Goal: Task Accomplishment & Management: Manage account settings

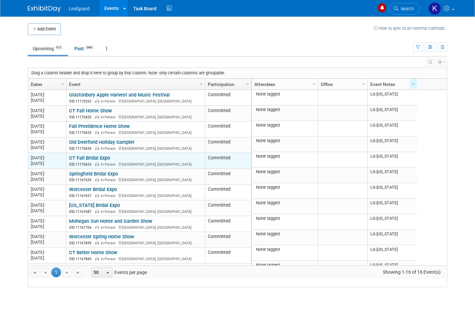
click at [106, 161] on link "CT Fall Bridal Expo" at bounding box center [89, 158] width 41 height 6
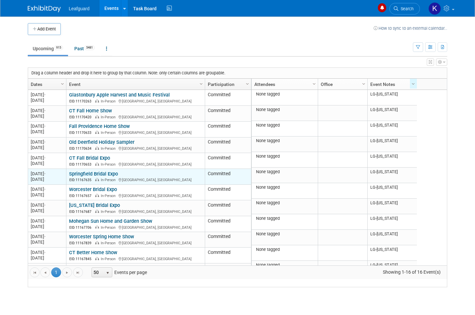
click at [112, 177] on link "Springfield Bridal Expo" at bounding box center [93, 174] width 49 height 6
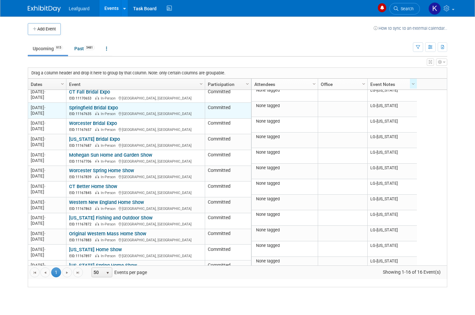
scroll to position [71, 0]
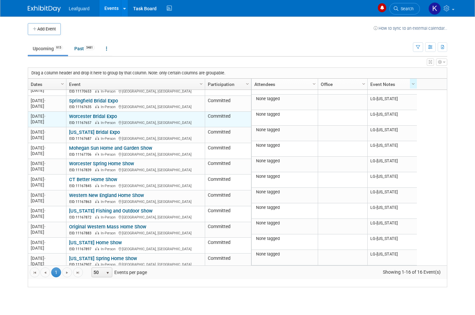
click at [108, 119] on link "Worcester Bridal Expo" at bounding box center [93, 116] width 48 height 6
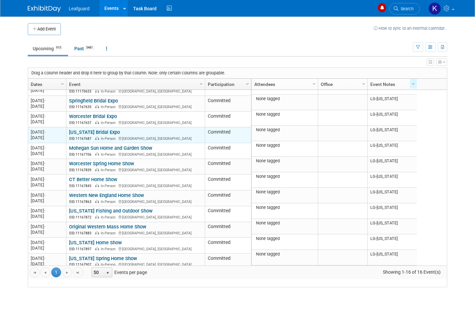
click at [117, 135] on link "[US_STATE] Bridal Expo" at bounding box center [94, 132] width 51 height 6
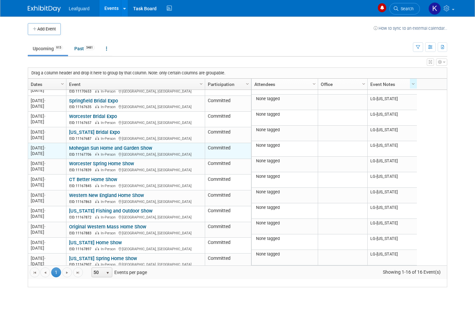
click at [134, 151] on link "Mohegan Sun Home and Garden Show" at bounding box center [110, 148] width 83 height 6
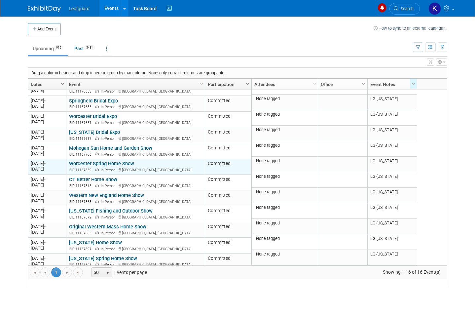
click at [129, 175] on td "Worcester Spring Home Show Worcester Spring Home Show EID: 11167839 In-Person W…" at bounding box center [135, 167] width 139 height 16
click at [128, 167] on link "Worcester Spring Home Show" at bounding box center [101, 164] width 65 height 6
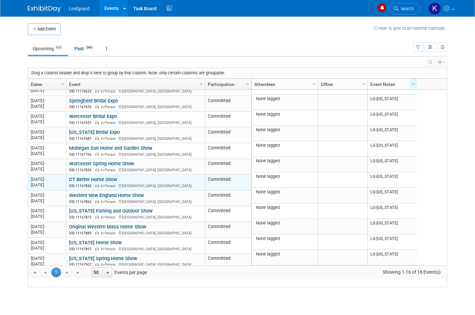
click at [114, 182] on link "CT Better Home Show" at bounding box center [93, 180] width 48 height 6
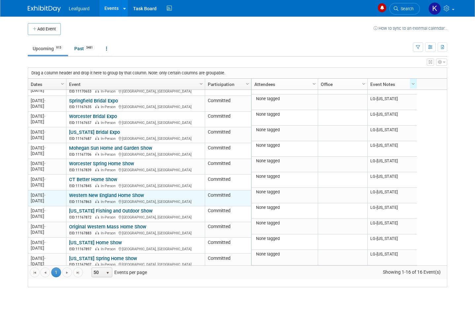
click at [128, 198] on link "Western New England Home Show" at bounding box center [106, 195] width 75 height 6
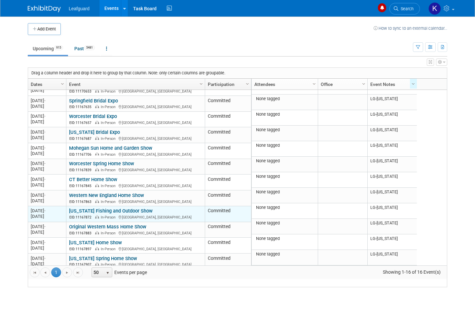
click at [137, 214] on link "Connecticut Fishing and Outdoor Show" at bounding box center [111, 211] width 84 height 6
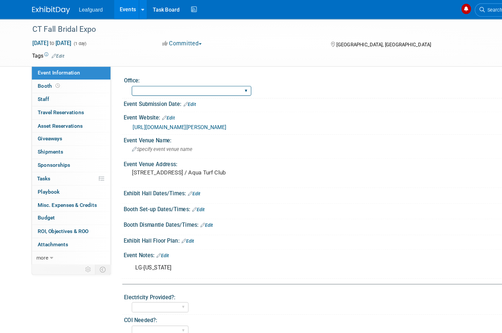
click at [164, 77] on select "Albany Arkansas Austin Birmingham Charlotte Chicago Cleveland Colorado Columbia…" at bounding box center [168, 79] width 104 height 9
select select "Connecticut"
click at [51, 90] on link "0 Staff 0" at bounding box center [62, 86] width 69 height 11
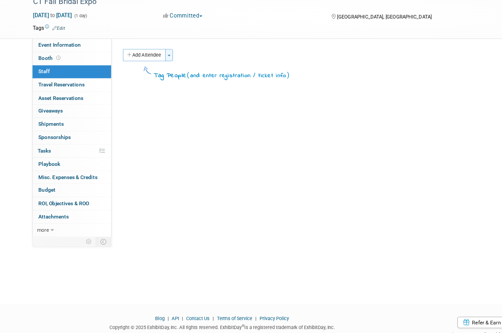
click at [149, 67] on button "Toggle Dropdown" at bounding box center [147, 72] width 7 height 11
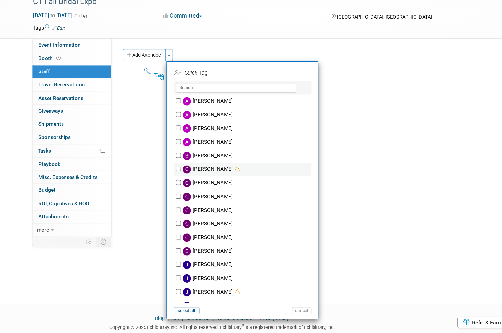
click at [197, 166] on label "Calleen Kenney" at bounding box center [216, 172] width 116 height 12
click at [158, 170] on input "Calleen Kenney" at bounding box center [156, 172] width 4 height 4
checkbox input "true"
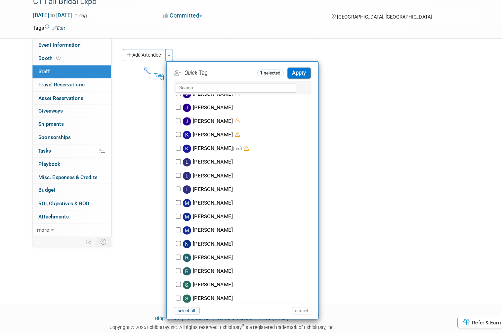
scroll to position [173, 0]
click at [196, 148] on label "Kevin DiBiase (me)" at bounding box center [216, 154] width 116 height 12
click at [158, 151] on input "Kevin DiBiase (me)" at bounding box center [156, 153] width 4 height 4
checkbox input "true"
click at [266, 83] on button "Apply" at bounding box center [261, 88] width 20 height 10
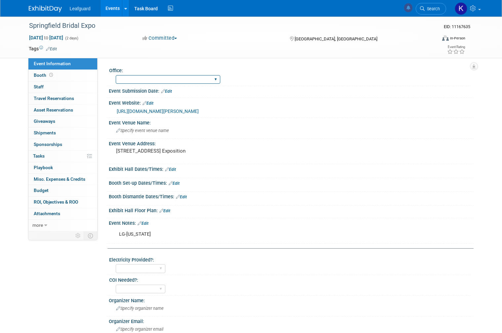
click at [162, 80] on select "Albany Arkansas Austin Birmingham Charlotte Chicago Cleveland Colorado Columbia…" at bounding box center [168, 79] width 104 height 9
select select "[US_STATE]"
click at [46, 90] on link "0 Staff 0" at bounding box center [62, 86] width 69 height 11
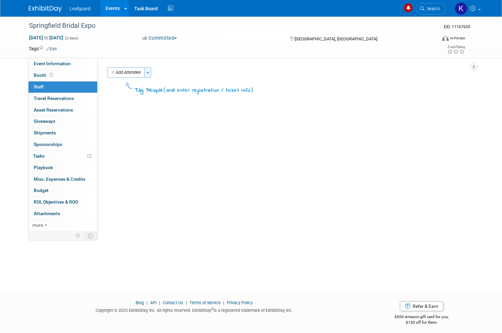
click at [151, 70] on button "Toggle Dropdown" at bounding box center [147, 72] width 7 height 11
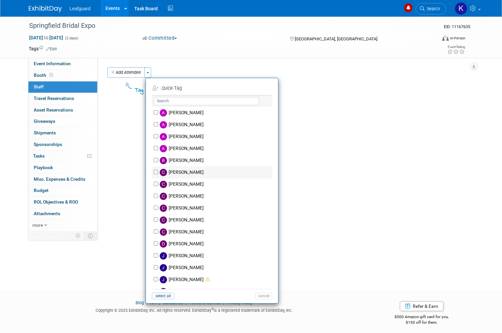
click at [203, 172] on label "[PERSON_NAME]" at bounding box center [216, 172] width 116 height 12
click at [158, 172] on input "[PERSON_NAME]" at bounding box center [156, 172] width 4 height 4
checkbox input "true"
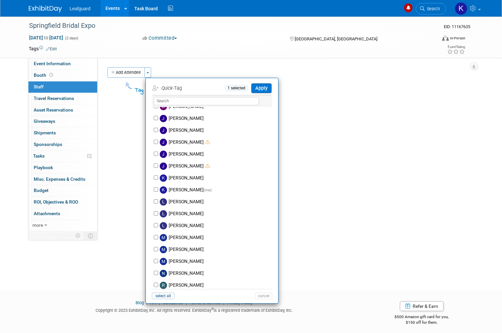
scroll to position [140, 0]
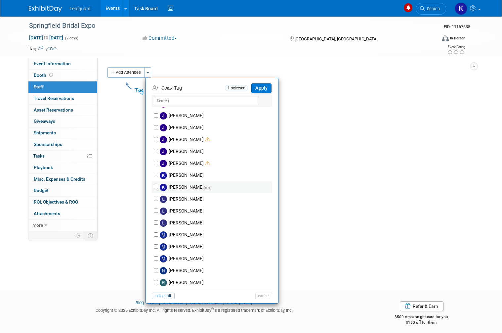
click at [204, 185] on span "(me)" at bounding box center [208, 187] width 8 height 5
click at [158, 184] on input "[PERSON_NAME] (me)" at bounding box center [156, 186] width 4 height 4
checkbox input "true"
click at [262, 92] on button "Apply" at bounding box center [261, 88] width 20 height 10
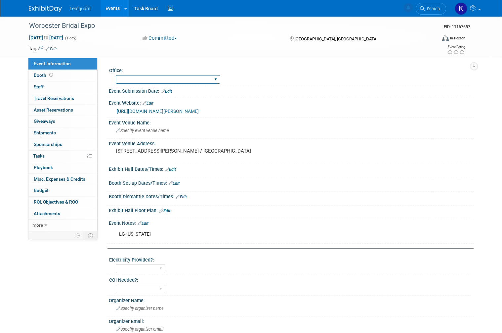
click at [155, 75] on select "[GEOGRAPHIC_DATA] [US_STATE] [GEOGRAPHIC_DATA] [GEOGRAPHIC_DATA] [GEOGRAPHIC_DA…" at bounding box center [168, 79] width 104 height 9
select select "[US_STATE]"
click at [56, 88] on link "0 Staff 0" at bounding box center [62, 86] width 69 height 11
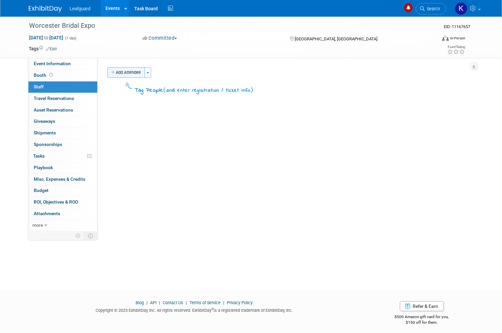
click at [140, 76] on button "Add Attendee" at bounding box center [125, 72] width 37 height 11
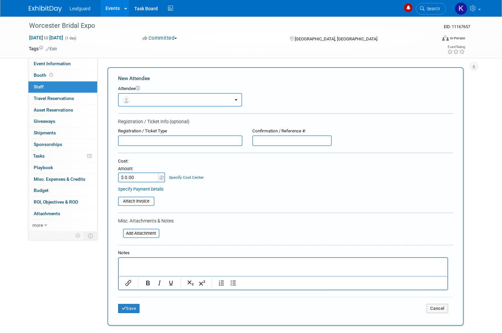
click at [54, 81] on link "0 Staff 0" at bounding box center [62, 86] width 69 height 11
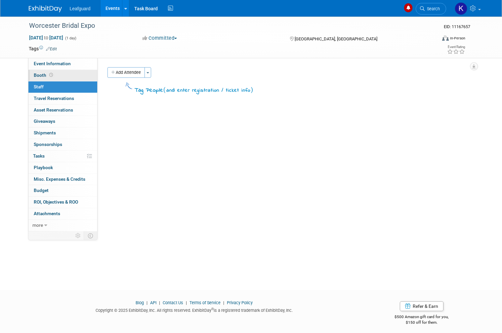
click at [58, 73] on link "Booth" at bounding box center [62, 75] width 69 height 11
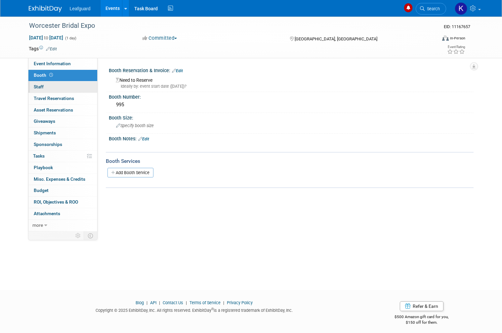
click at [66, 85] on link "0 Staff 0" at bounding box center [62, 86] width 69 height 11
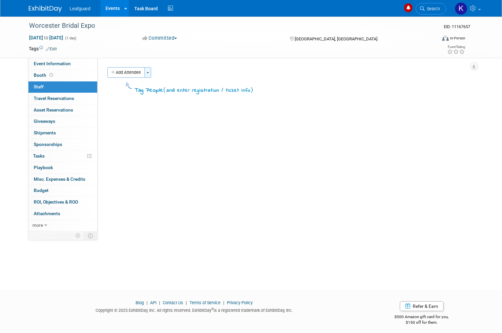
click at [148, 76] on button "Toggle Dropdown" at bounding box center [147, 72] width 7 height 11
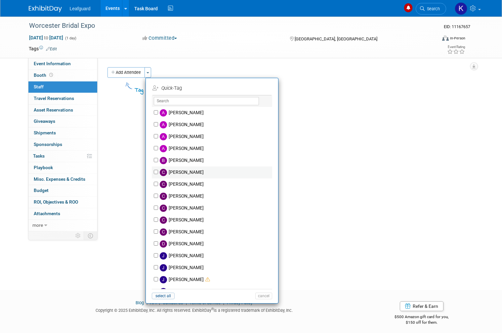
click at [200, 171] on label "Calleen Kenney" at bounding box center [216, 172] width 116 height 12
click at [158, 171] on input "Calleen Kenney" at bounding box center [156, 172] width 4 height 4
checkbox input "true"
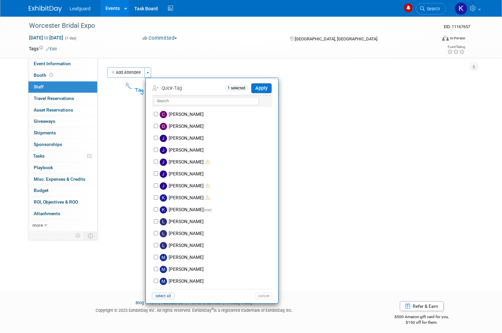
scroll to position [121, 0]
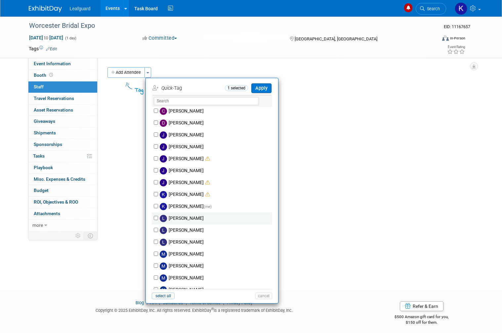
click at [195, 213] on label "Lauren Smith" at bounding box center [216, 218] width 116 height 12
click at [158, 216] on input "Lauren Smith" at bounding box center [156, 218] width 4 height 4
checkbox input "true"
click at [191, 206] on label "Kevin DiBiase (me)" at bounding box center [216, 206] width 116 height 12
click at [158, 206] on input "Kevin DiBiase (me)" at bounding box center [156, 206] width 4 height 4
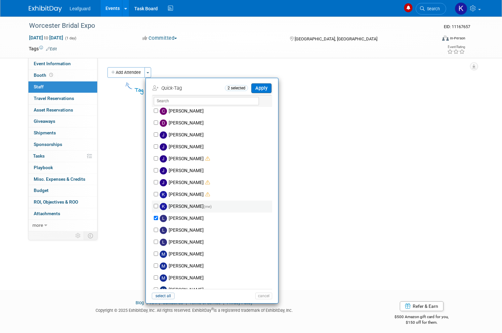
checkbox input "true"
click at [155, 220] on input "Lauren Smith" at bounding box center [156, 218] width 4 height 4
checkbox input "false"
click at [260, 84] on button "Apply" at bounding box center [261, 88] width 20 height 10
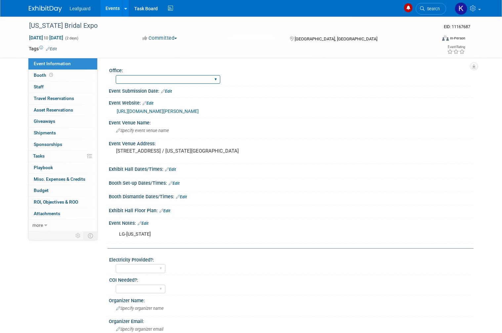
click at [161, 76] on select "[GEOGRAPHIC_DATA] [US_STATE] [GEOGRAPHIC_DATA] [GEOGRAPHIC_DATA] [GEOGRAPHIC_DA…" at bounding box center [168, 79] width 104 height 9
select select "[US_STATE]"
click at [61, 79] on link "Booth" at bounding box center [62, 75] width 69 height 11
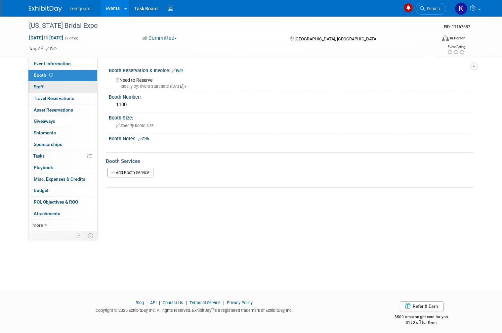
click at [65, 91] on link "0 Staff 0" at bounding box center [62, 86] width 69 height 11
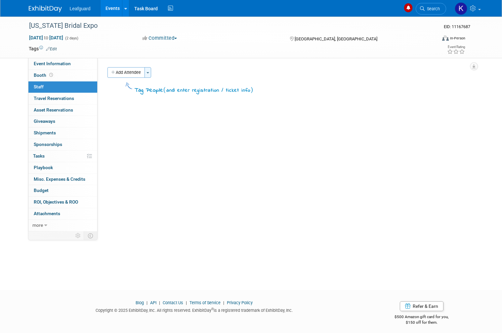
click at [151, 70] on button "Toggle Dropdown" at bounding box center [147, 72] width 7 height 11
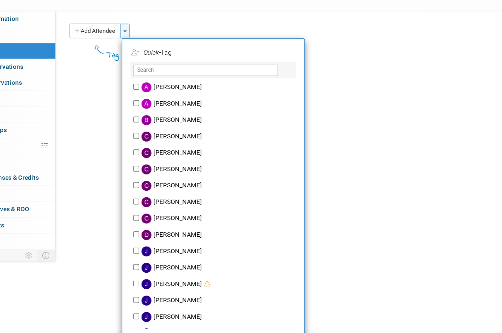
scroll to position [21, 0]
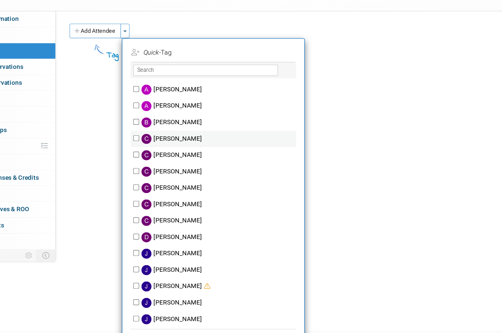
click at [158, 145] on label "[PERSON_NAME]" at bounding box center [216, 151] width 116 height 12
click at [154, 148] on input "[PERSON_NAME]" at bounding box center [156, 150] width 4 height 4
checkbox input "true"
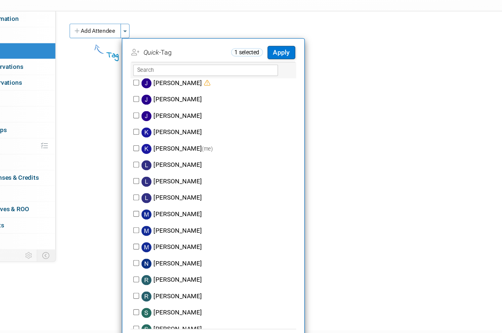
scroll to position [167, 0]
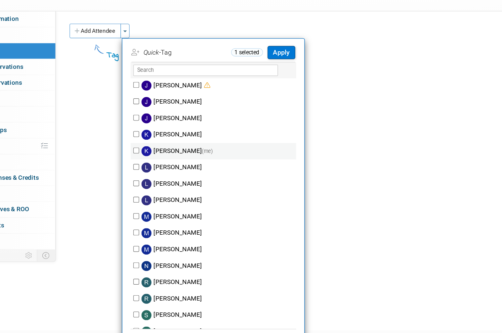
click at [158, 154] on label "[PERSON_NAME] (me)" at bounding box center [216, 160] width 116 height 12
click at [154, 157] on input "[PERSON_NAME] (me)" at bounding box center [156, 159] width 4 height 4
checkbox input "true"
click at [251, 83] on button "Apply" at bounding box center [261, 88] width 20 height 10
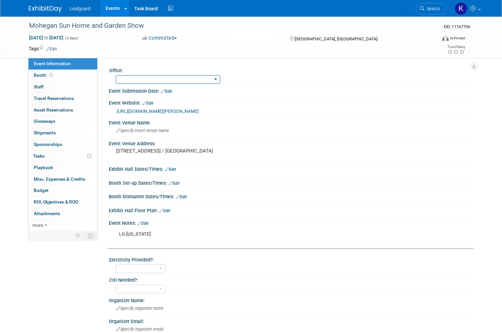
click at [163, 82] on select "[GEOGRAPHIC_DATA] [US_STATE] [GEOGRAPHIC_DATA] [GEOGRAPHIC_DATA] [GEOGRAPHIC_DA…" at bounding box center [168, 79] width 104 height 9
select select "[US_STATE]"
click at [58, 90] on link "0 Staff 0" at bounding box center [62, 86] width 69 height 11
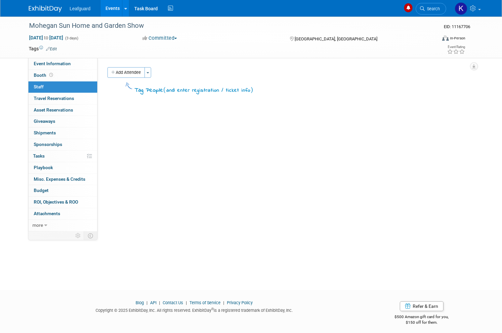
click at [149, 65] on div "Office: [GEOGRAPHIC_DATA] [US_STATE] [GEOGRAPHIC_DATA] [GEOGRAPHIC_DATA] [GEOGR…" at bounding box center [286, 62] width 376 height 9
click at [156, 73] on div "Add Attendee Toggle Dropdown Quick -Tag Apply X (me)" at bounding box center [287, 72] width 361 height 11
click at [145, 72] on button "Toggle Dropdown" at bounding box center [147, 72] width 7 height 11
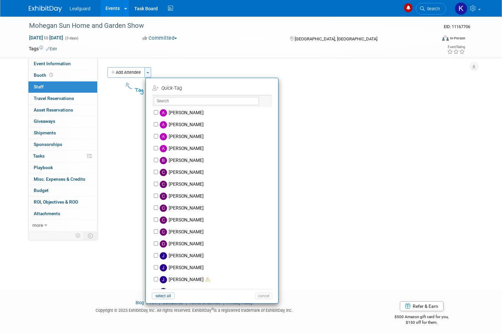
scroll to position [17, 0]
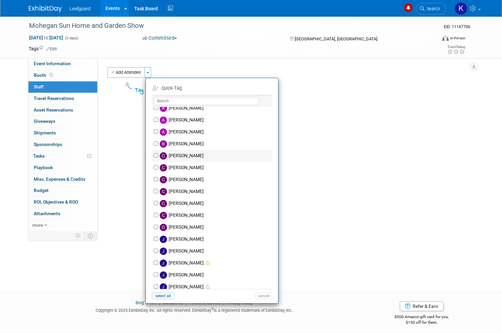
click at [204, 156] on label "[PERSON_NAME]" at bounding box center [216, 156] width 116 height 12
click at [158, 156] on input "[PERSON_NAME]" at bounding box center [156, 155] width 4 height 4
checkbox input "true"
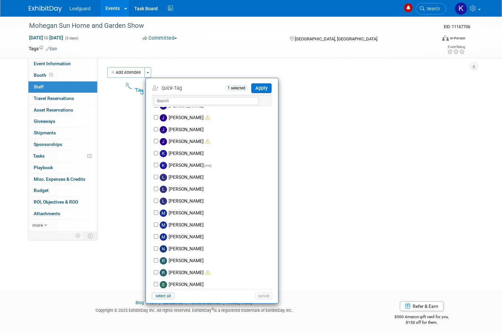
scroll to position [157, 0]
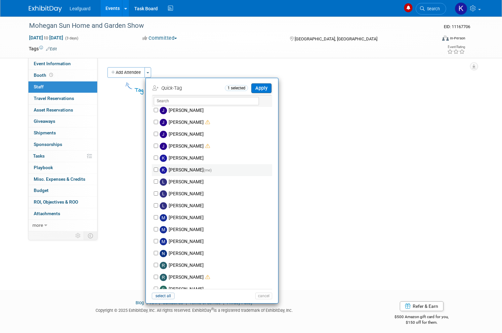
click at [194, 171] on label "[PERSON_NAME] (me)" at bounding box center [216, 170] width 116 height 12
click at [158, 171] on input "[PERSON_NAME] (me)" at bounding box center [156, 169] width 4 height 4
checkbox input "true"
click at [260, 87] on button "Apply" at bounding box center [261, 88] width 20 height 10
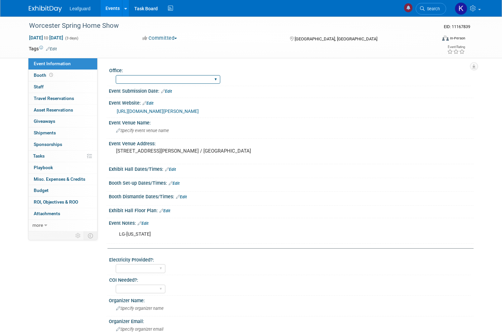
click at [154, 75] on select "[GEOGRAPHIC_DATA] [US_STATE] [GEOGRAPHIC_DATA] [GEOGRAPHIC_DATA] [GEOGRAPHIC_DA…" at bounding box center [168, 79] width 104 height 9
select select "[US_STATE]"
click at [55, 89] on link "0 Staff 0" at bounding box center [62, 86] width 69 height 11
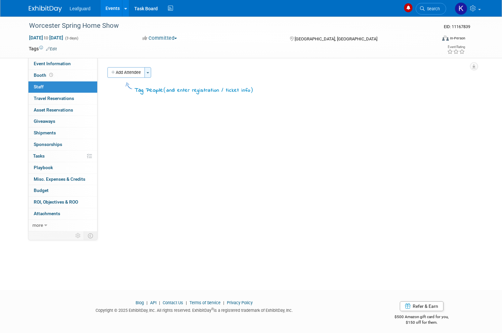
click at [148, 68] on button "Toggle Dropdown" at bounding box center [147, 72] width 7 height 11
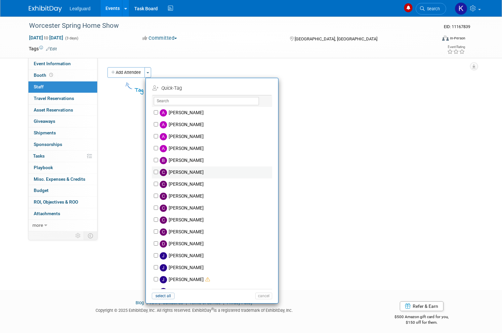
click at [202, 171] on label "[PERSON_NAME]" at bounding box center [216, 172] width 116 height 12
click at [158, 171] on input "[PERSON_NAME]" at bounding box center [156, 172] width 4 height 4
checkbox input "true"
click at [264, 87] on button "Apply" at bounding box center [261, 88] width 20 height 10
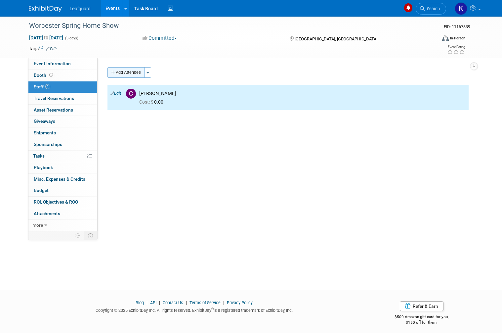
click at [143, 76] on button "Add Attendee" at bounding box center [125, 72] width 37 height 11
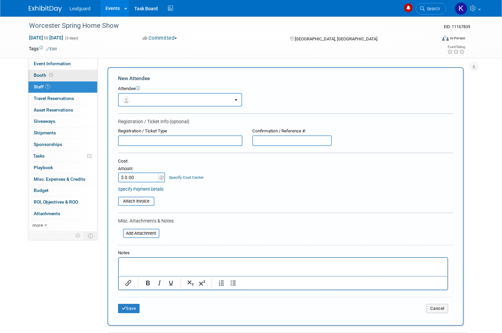
click at [63, 79] on link "Booth" at bounding box center [62, 75] width 69 height 11
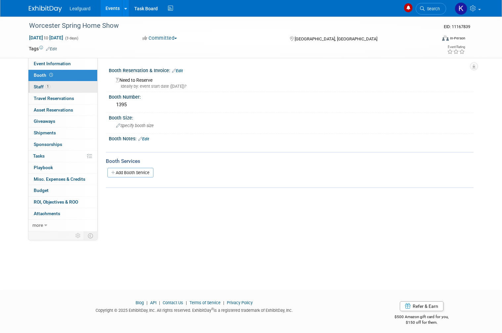
click at [75, 81] on link "1 Staff 1" at bounding box center [62, 86] width 69 height 11
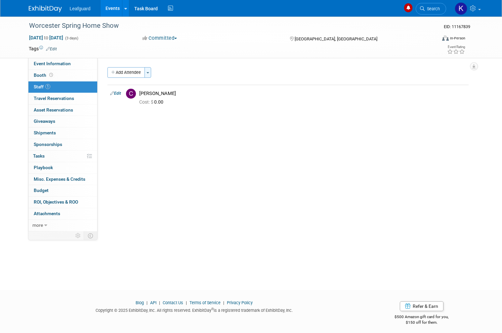
click at [146, 73] on button "Toggle Dropdown" at bounding box center [147, 72] width 7 height 11
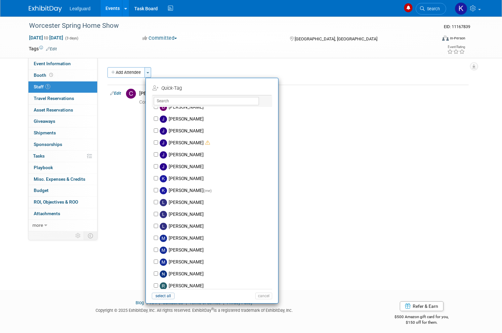
scroll to position [130, 0]
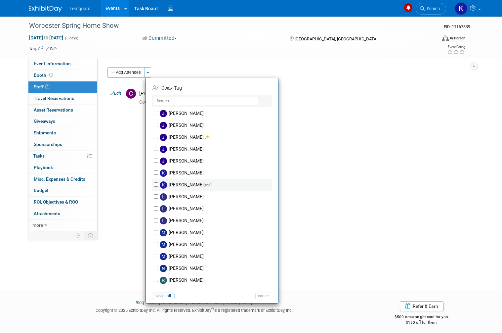
click at [200, 181] on label "Kevin DiBiase (me)" at bounding box center [216, 185] width 116 height 12
click at [158, 182] on input "Kevin DiBiase (me)" at bounding box center [156, 184] width 4 height 4
checkbox input "true"
click at [256, 92] on button "Apply" at bounding box center [261, 88] width 20 height 10
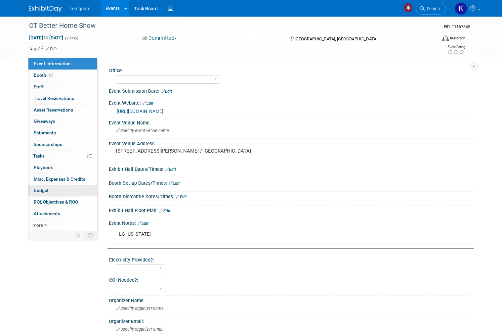
click at [63, 187] on link "Budget" at bounding box center [62, 190] width 69 height 11
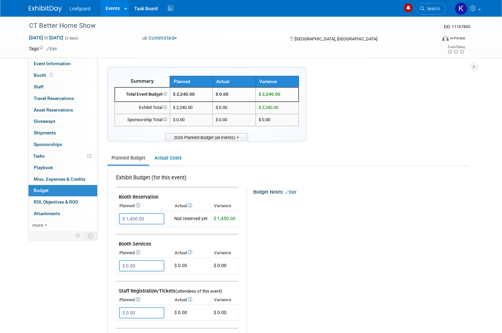
scroll to position [2, 0]
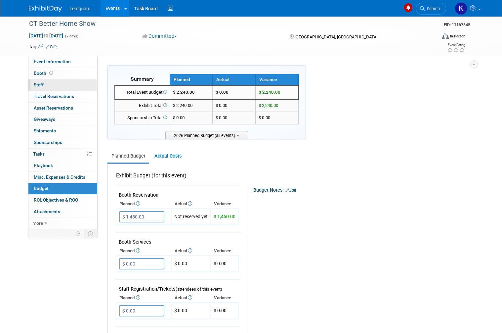
click at [47, 84] on link "0 Staff 0" at bounding box center [62, 84] width 69 height 11
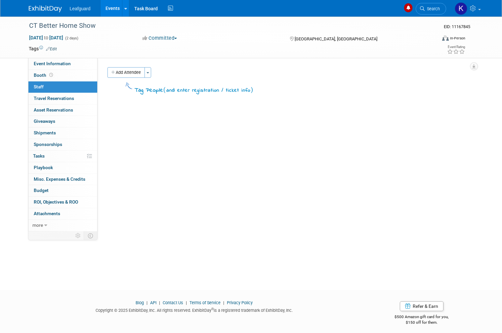
scroll to position [3, 0]
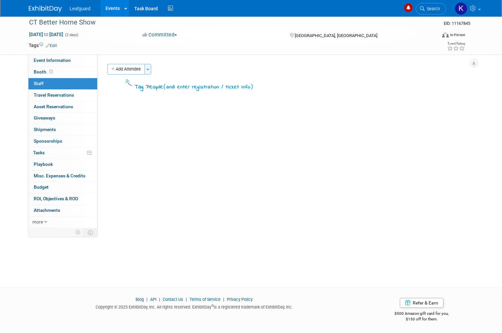
click at [146, 71] on button "Toggle Dropdown" at bounding box center [147, 69] width 7 height 11
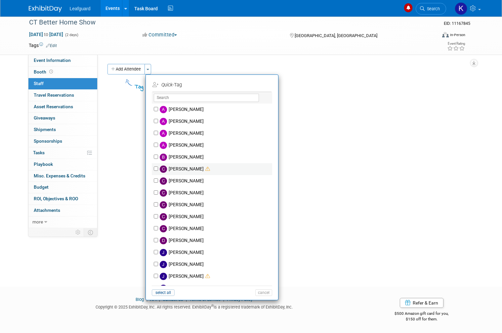
click at [196, 169] on label "[PERSON_NAME]" at bounding box center [216, 169] width 116 height 12
click at [158, 169] on input "[PERSON_NAME]" at bounding box center [156, 168] width 4 height 4
checkbox input "true"
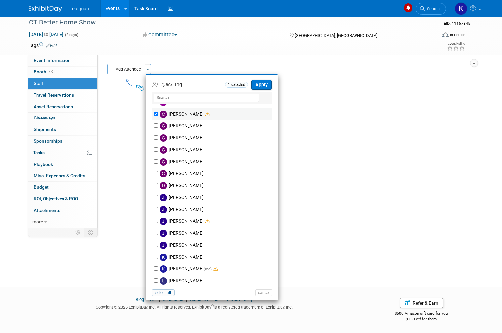
scroll to position [56, 0]
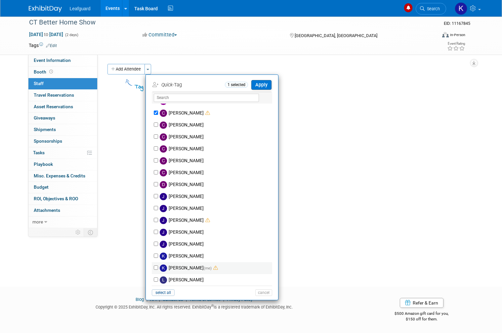
click at [190, 268] on label "[PERSON_NAME] (me)" at bounding box center [216, 268] width 116 height 12
click at [158, 268] on input "[PERSON_NAME] (me)" at bounding box center [156, 267] width 4 height 4
checkbox input "true"
click at [259, 82] on button "Apply" at bounding box center [261, 85] width 20 height 10
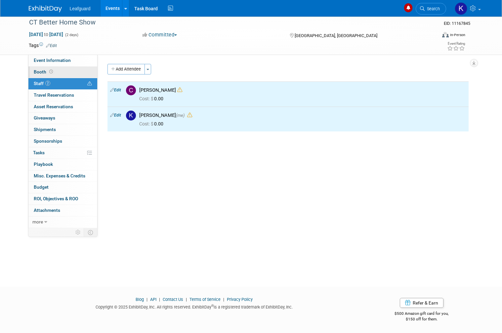
click at [49, 72] on icon at bounding box center [51, 72] width 4 height 4
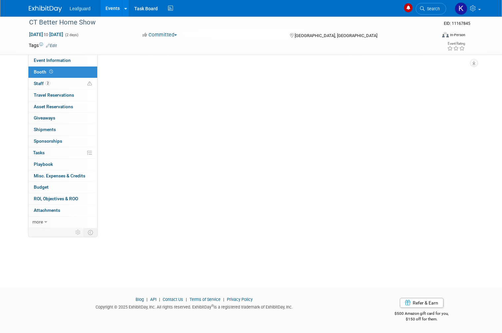
scroll to position [0, 0]
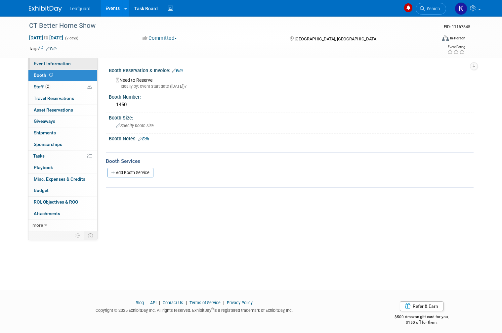
click at [69, 65] on span "Event Information" at bounding box center [52, 63] width 37 height 5
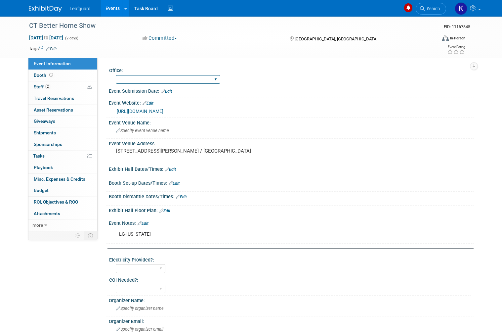
click at [167, 77] on select "Albany Arkansas Austin Birmingham Charlotte Chicago Cleveland Colorado Columbia…" at bounding box center [168, 79] width 104 height 9
select select "[US_STATE]"
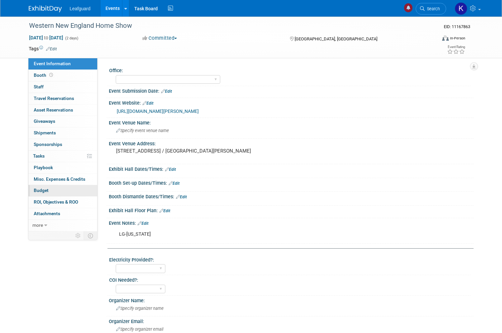
click at [79, 186] on link "Budget" at bounding box center [62, 190] width 69 height 11
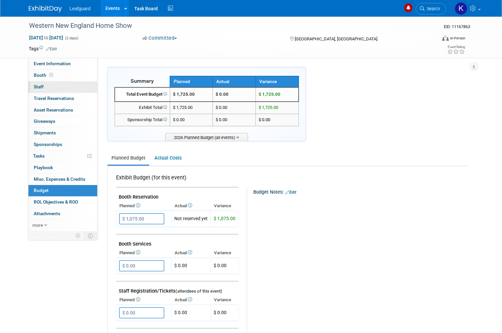
click at [57, 91] on link "0 Staff 0" at bounding box center [62, 86] width 69 height 11
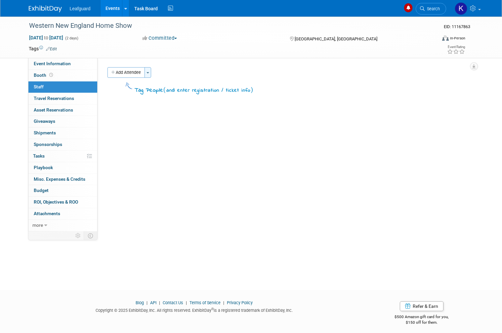
click at [146, 73] on button "Toggle Dropdown" at bounding box center [147, 72] width 7 height 11
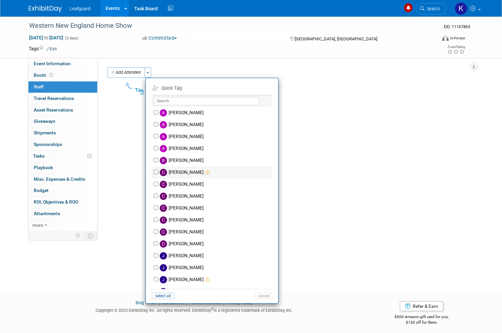
click at [198, 173] on label "[PERSON_NAME]" at bounding box center [216, 172] width 116 height 12
click at [158, 173] on input "[PERSON_NAME]" at bounding box center [156, 172] width 4 height 4
checkbox input "true"
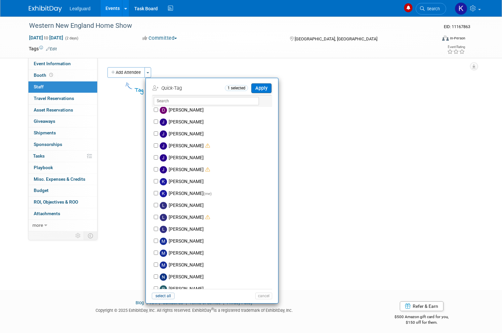
scroll to position [134, 0]
click at [195, 192] on label "[PERSON_NAME] (me)" at bounding box center [216, 193] width 116 height 12
click at [158, 192] on input "[PERSON_NAME] (me)" at bounding box center [156, 192] width 4 height 4
checkbox input "true"
click at [264, 84] on button "Apply" at bounding box center [261, 88] width 20 height 10
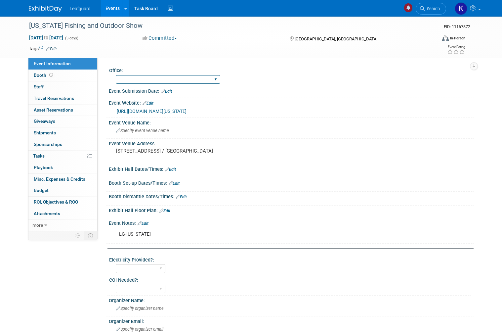
click at [161, 75] on select "[GEOGRAPHIC_DATA] [US_STATE] [GEOGRAPHIC_DATA] [GEOGRAPHIC_DATA] [GEOGRAPHIC_DA…" at bounding box center [168, 79] width 104 height 9
select select "[US_STATE]"
click at [65, 90] on link "0 Staff 0" at bounding box center [62, 86] width 69 height 11
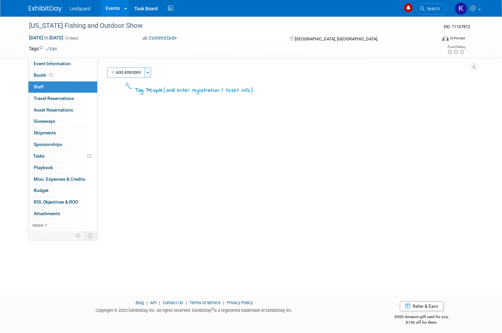
click at [150, 69] on button "Toggle Dropdown" at bounding box center [147, 72] width 7 height 11
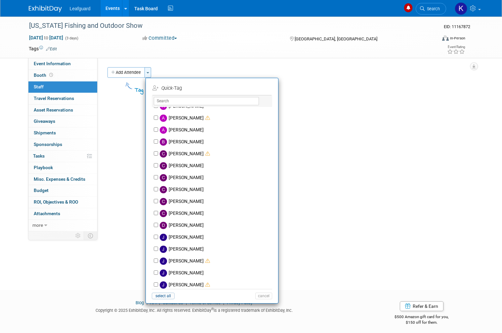
scroll to position [18, 0]
click at [200, 158] on label "[PERSON_NAME]" at bounding box center [216, 154] width 116 height 12
click at [158, 156] on input "[PERSON_NAME]" at bounding box center [156, 154] width 4 height 4
checkbox input "true"
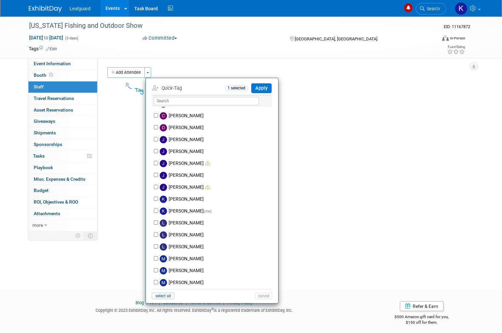
scroll to position [114, 0]
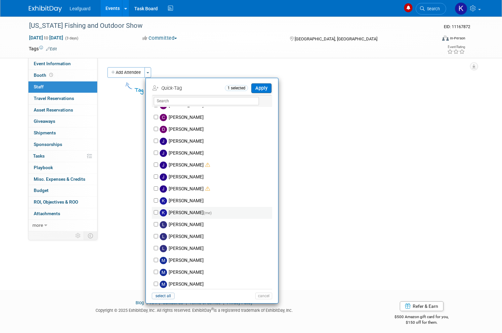
click at [196, 215] on label "Kevin DiBiase (me)" at bounding box center [216, 213] width 116 height 12
click at [158, 214] on input "Kevin DiBiase (me)" at bounding box center [156, 212] width 4 height 4
checkbox input "true"
click at [268, 91] on button "Apply" at bounding box center [261, 88] width 20 height 10
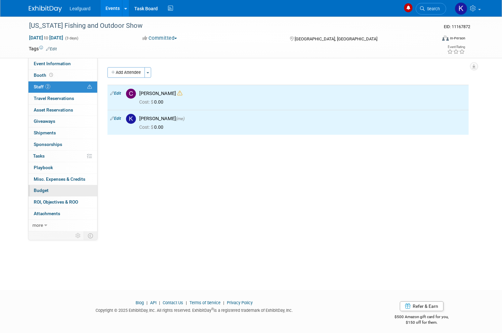
click at [67, 187] on link "Budget" at bounding box center [62, 190] width 69 height 11
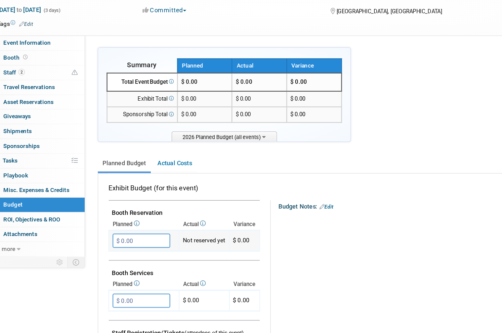
click at [119, 213] on input "$ 0.00" at bounding box center [141, 218] width 45 height 11
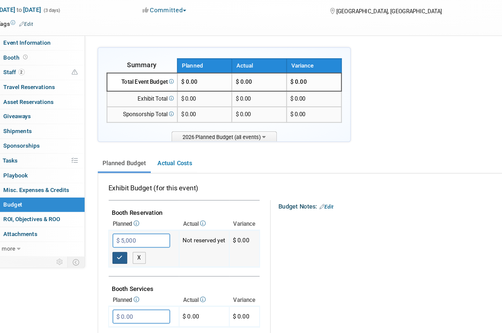
type input "$ 5,000.00"
click at [123, 230] on icon "button" at bounding box center [125, 232] width 5 height 4
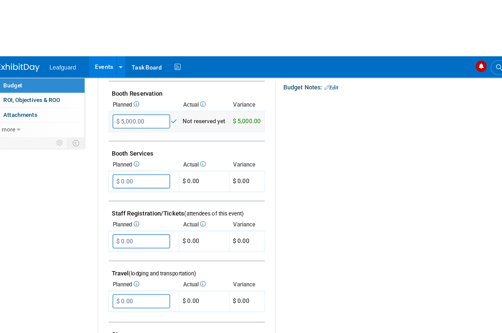
scroll to position [182, 0]
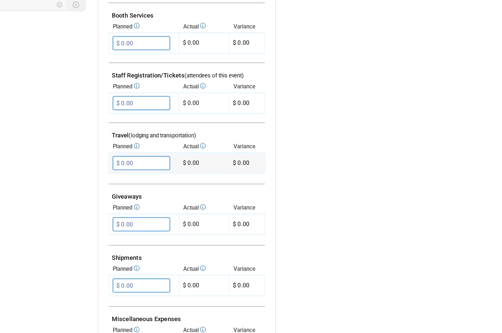
click at [119, 171] on input "$ 0.00" at bounding box center [141, 176] width 45 height 11
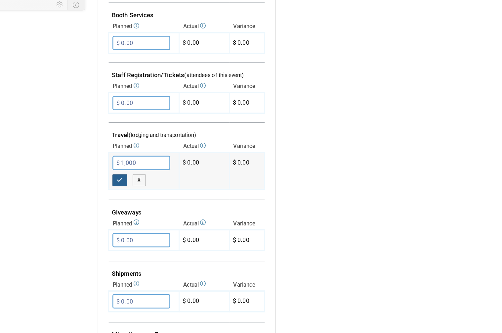
type input "$ 1,000.00"
click at [123, 188] on icon "button" at bounding box center [125, 190] width 5 height 4
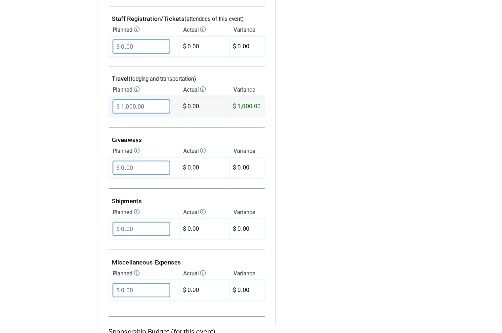
scroll to position [298, 0]
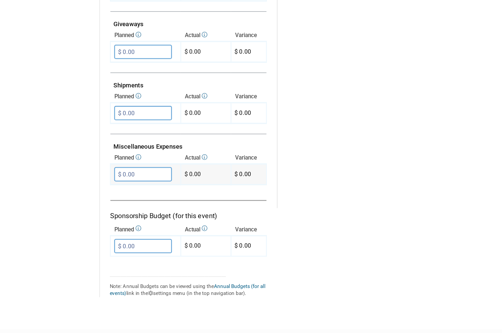
click at [126, 199] on input "$ 0.00" at bounding box center [141, 204] width 45 height 11
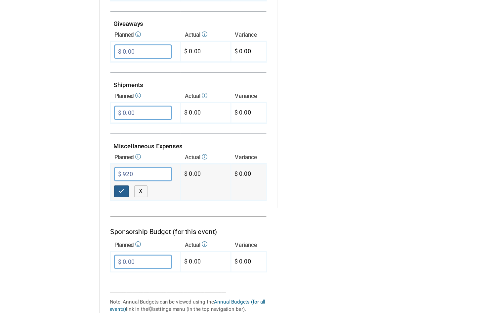
type input "$ 920.00"
click at [119, 214] on button "button" at bounding box center [125, 218] width 12 height 9
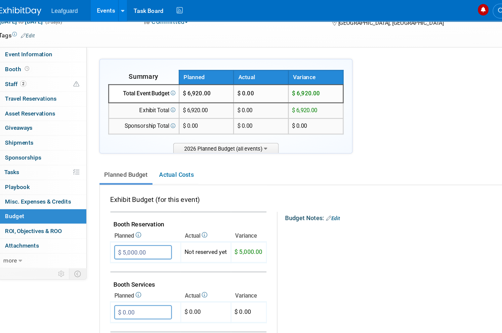
scroll to position [0, 0]
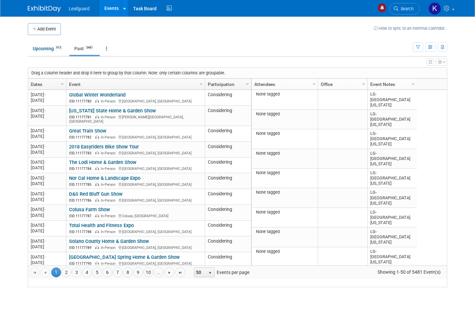
click at [416, 82] on div at bounding box center [417, 89] width 3 height 20
click at [414, 81] on span "Column Settings" at bounding box center [413, 83] width 5 height 5
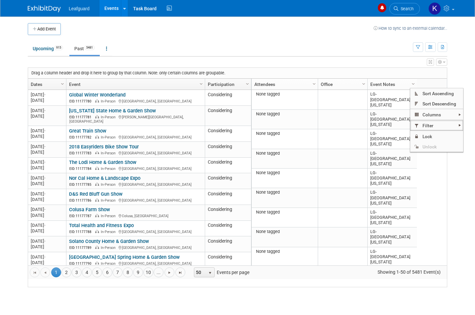
click at [448, 126] on span "Filter" at bounding box center [437, 125] width 53 height 10
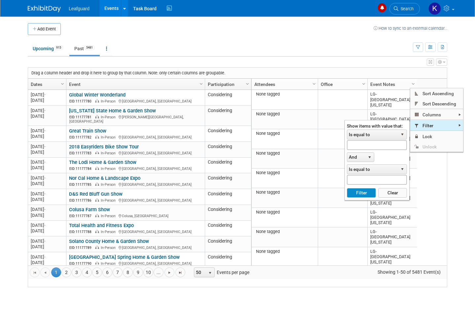
click at [391, 139] on span "Is equal to" at bounding box center [372, 134] width 51 height 9
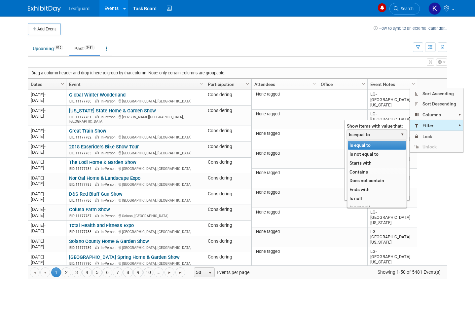
click at [376, 170] on li "Contains" at bounding box center [377, 172] width 58 height 9
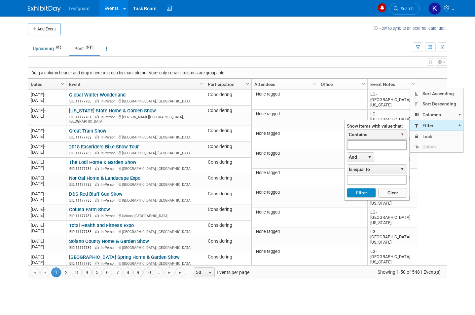
click at [395, 144] on input "text" at bounding box center [377, 145] width 60 height 10
type input "Lg-conn"
click at [365, 190] on button "Filter" at bounding box center [361, 193] width 29 height 10
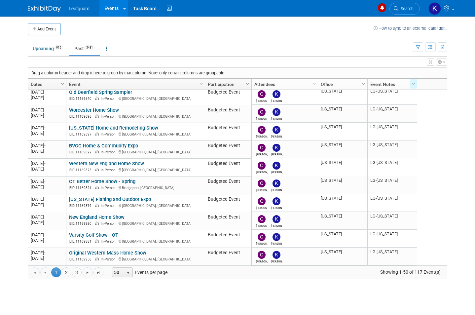
scroll to position [715, 0]
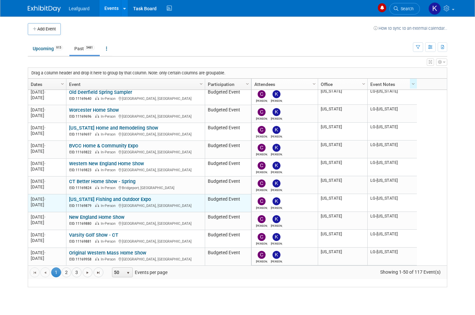
click at [143, 202] on link "[US_STATE] Fishing and Outdoor Expo" at bounding box center [110, 199] width 82 height 6
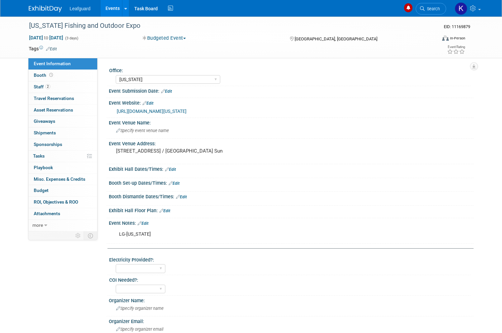
select select "[US_STATE]"
click at [60, 188] on link "Budget" at bounding box center [62, 190] width 69 height 11
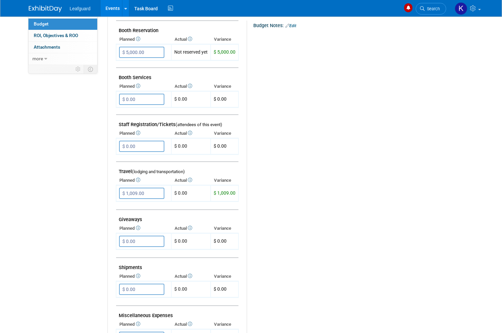
scroll to position [167, 0]
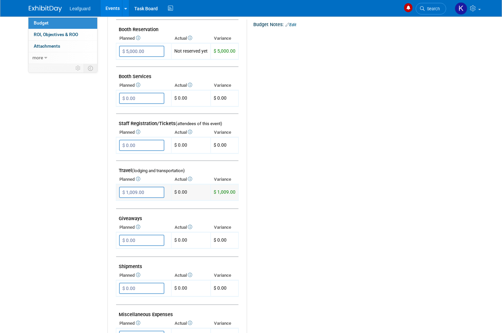
click at [138, 188] on input "$ 1,009.00" at bounding box center [141, 191] width 45 height 11
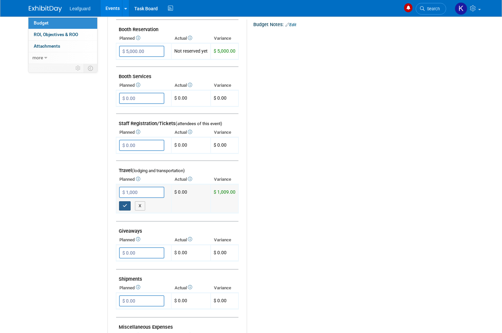
type input "$ 1,000.00"
click at [126, 203] on icon "button" at bounding box center [125, 205] width 5 height 4
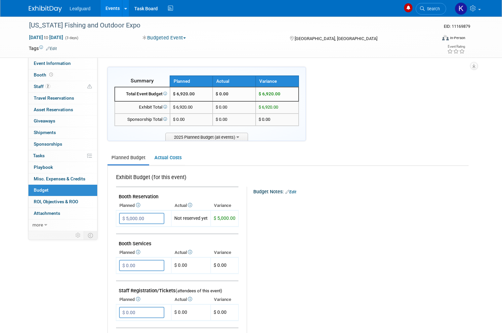
scroll to position [0, 0]
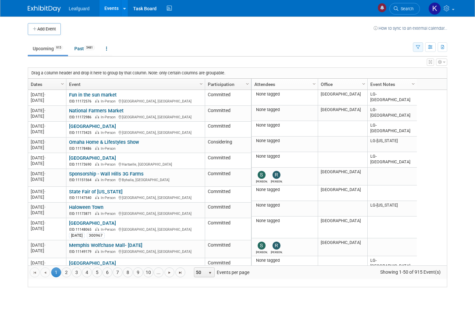
click at [422, 42] on button "button" at bounding box center [418, 47] width 10 height 10
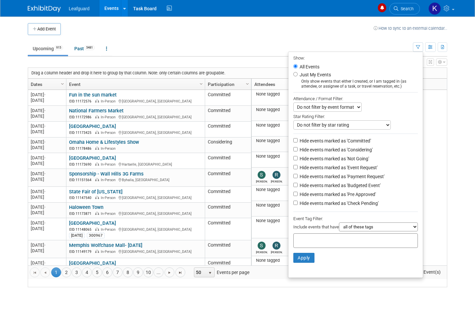
click at [467, 119] on div at bounding box center [237, 157] width 475 height 315
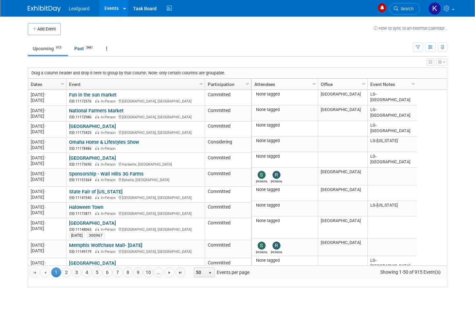
click at [414, 87] on link "Column Settings" at bounding box center [413, 84] width 7 height 10
